Goal: Check status

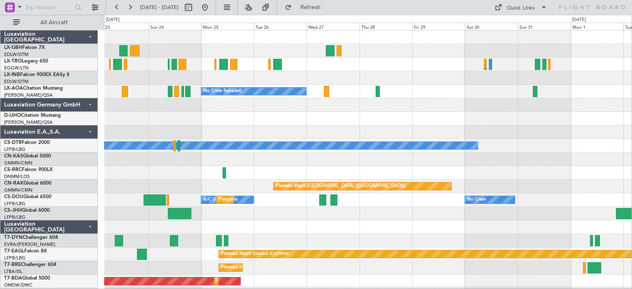
click at [492, 97] on div "No Crew Sabadell No Crew Sabadell" at bounding box center [367, 92] width 527 height 14
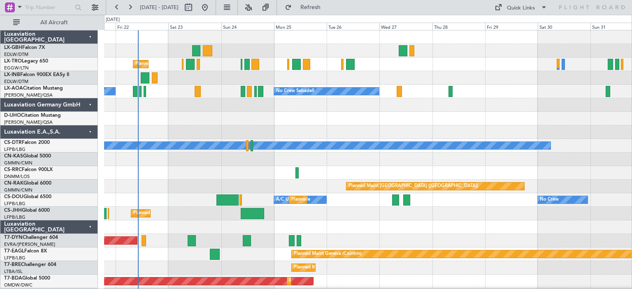
click at [405, 118] on div at bounding box center [367, 119] width 527 height 14
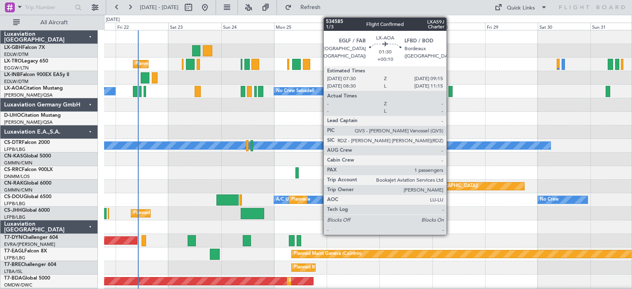
click at [450, 93] on div at bounding box center [450, 91] width 4 height 11
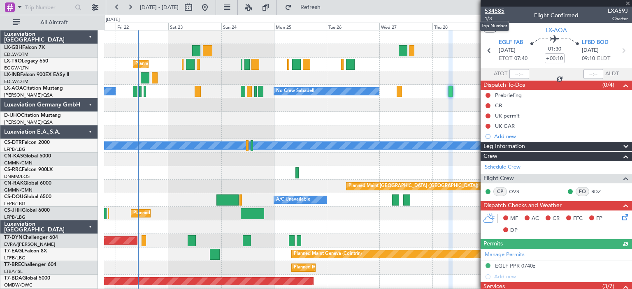
click at [498, 11] on span "534585" at bounding box center [494, 11] width 20 height 9
click at [627, 2] on span at bounding box center [627, 3] width 8 height 7
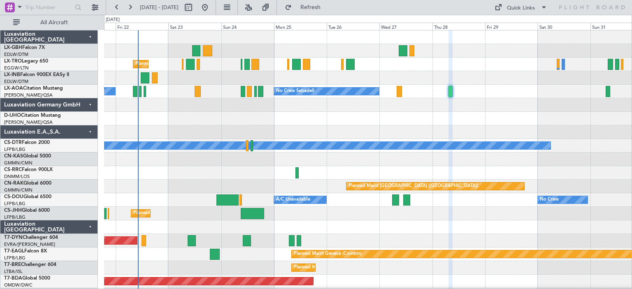
type input "0"
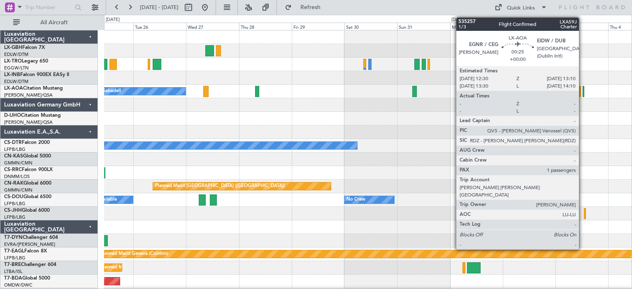
click at [582, 89] on div at bounding box center [583, 91] width 2 height 11
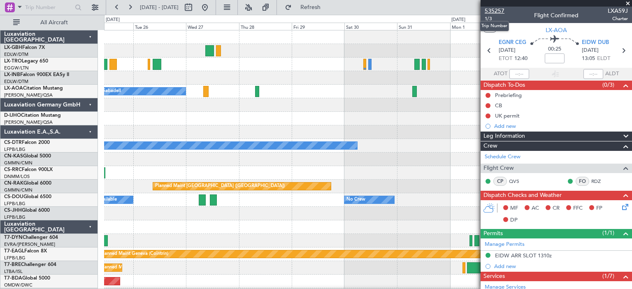
click at [497, 10] on span "535257" at bounding box center [494, 11] width 20 height 9
click at [628, 1] on span at bounding box center [627, 3] width 8 height 7
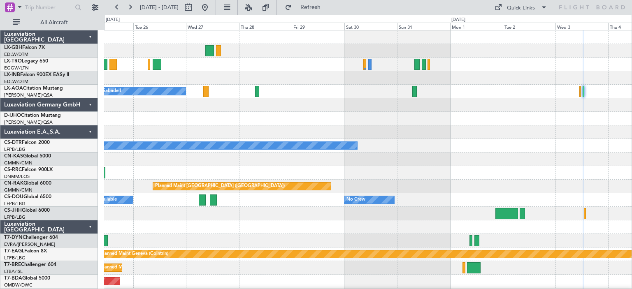
type input "0"
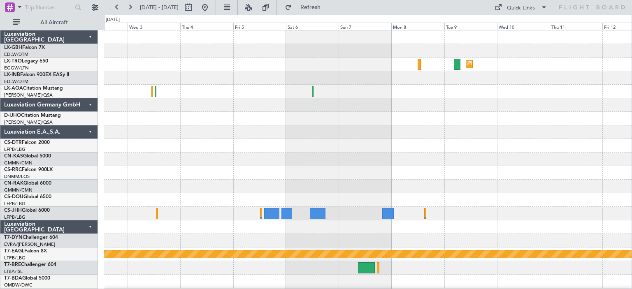
click at [133, 97] on div "No Crew Sabadell" at bounding box center [367, 92] width 527 height 14
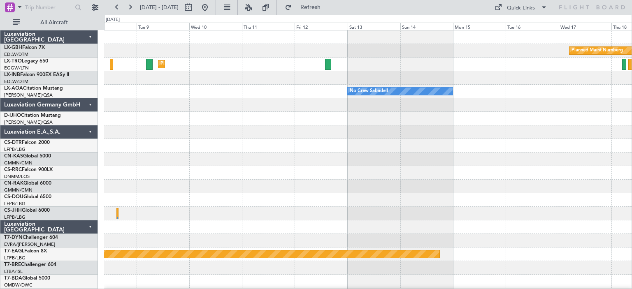
click at [198, 95] on div "No Crew Sabadell" at bounding box center [367, 92] width 527 height 14
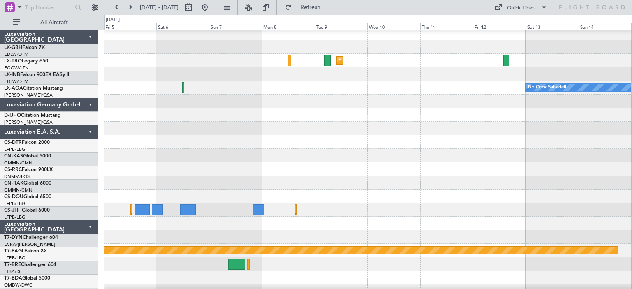
scroll to position [3, 0]
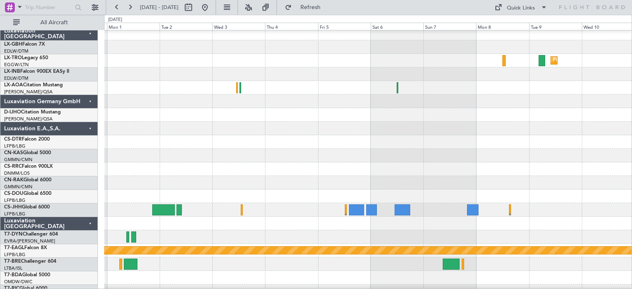
click at [631, 88] on div "Planned Maint Dusseldorf No Crew Sabadell No Crew Planned Maint [GEOGRAPHIC_DAT…" at bounding box center [316, 152] width 632 height 274
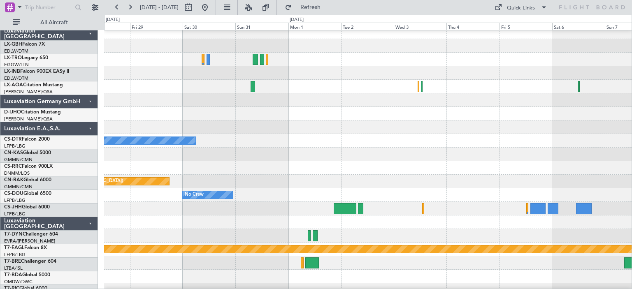
scroll to position [5, 0]
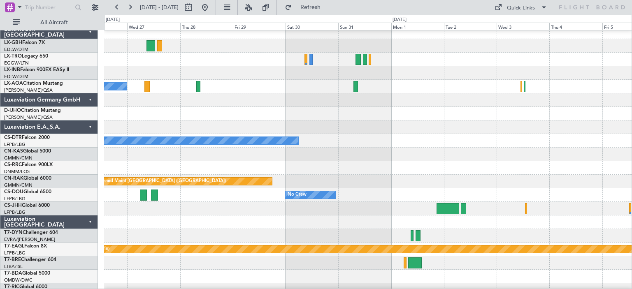
click at [457, 83] on div "No Crew Sabadell" at bounding box center [367, 87] width 527 height 14
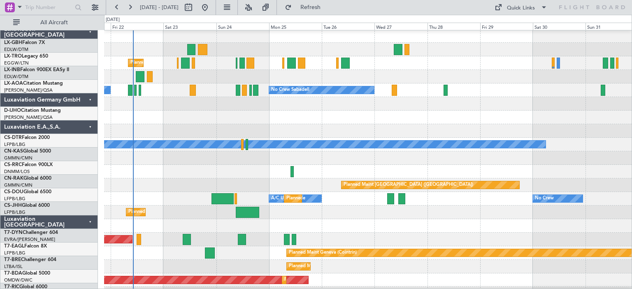
scroll to position [1, 0]
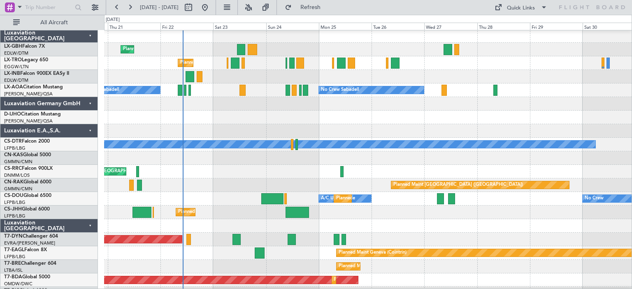
click at [556, 90] on div "No Crew Sabadell No Crew Sabadell" at bounding box center [367, 90] width 527 height 14
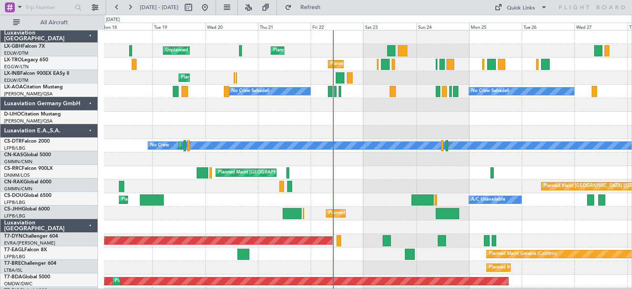
scroll to position [0, 0]
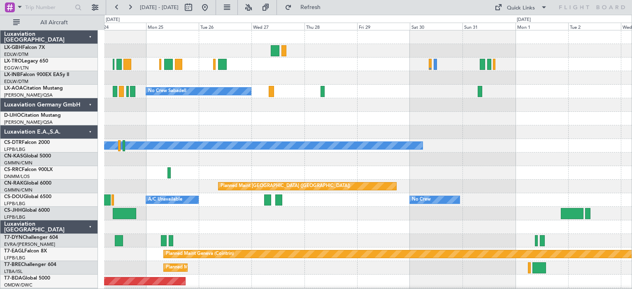
click at [185, 110] on div at bounding box center [367, 105] width 527 height 14
